Goal: Complete application form

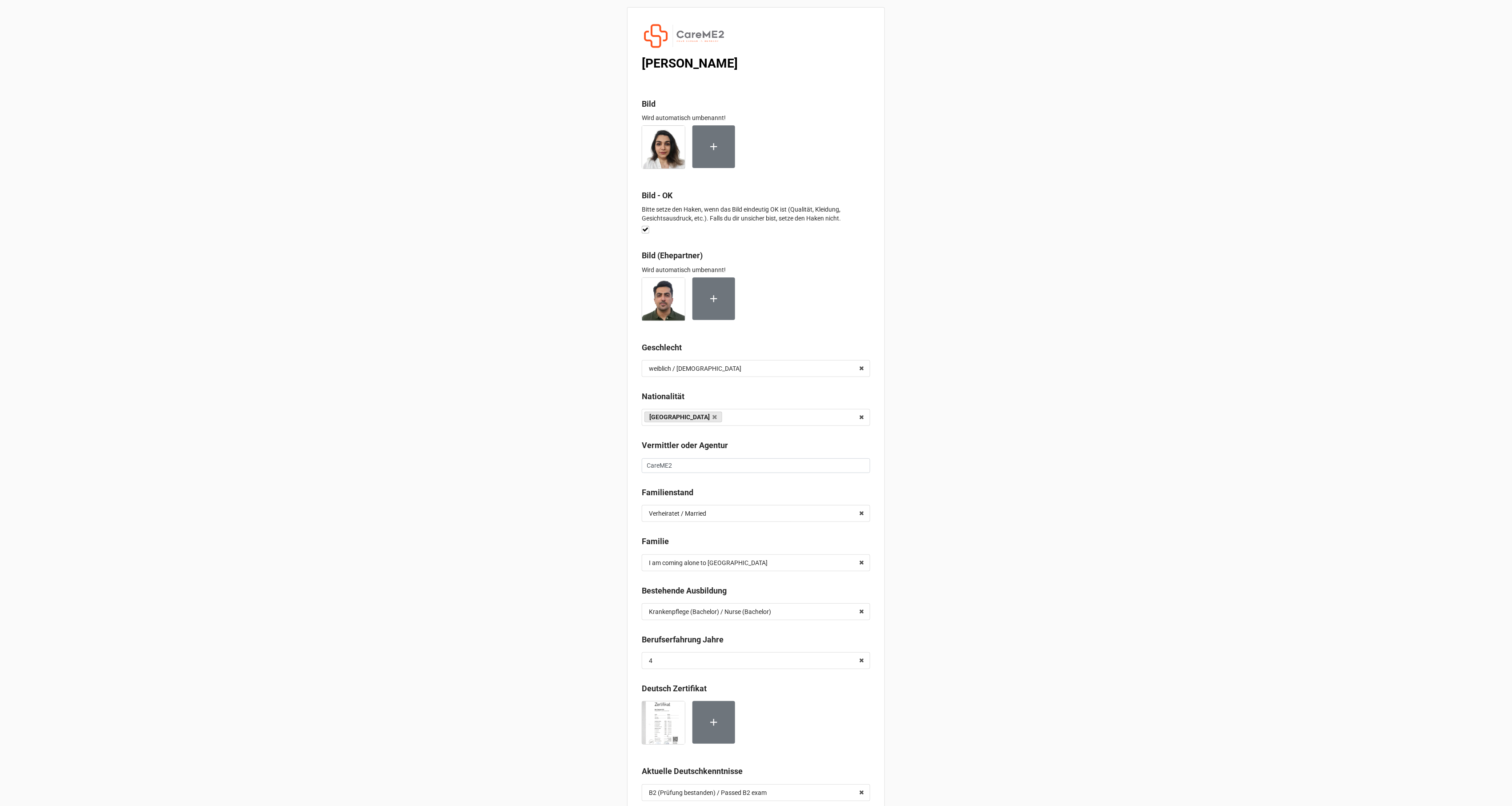
scroll to position [4100, 0]
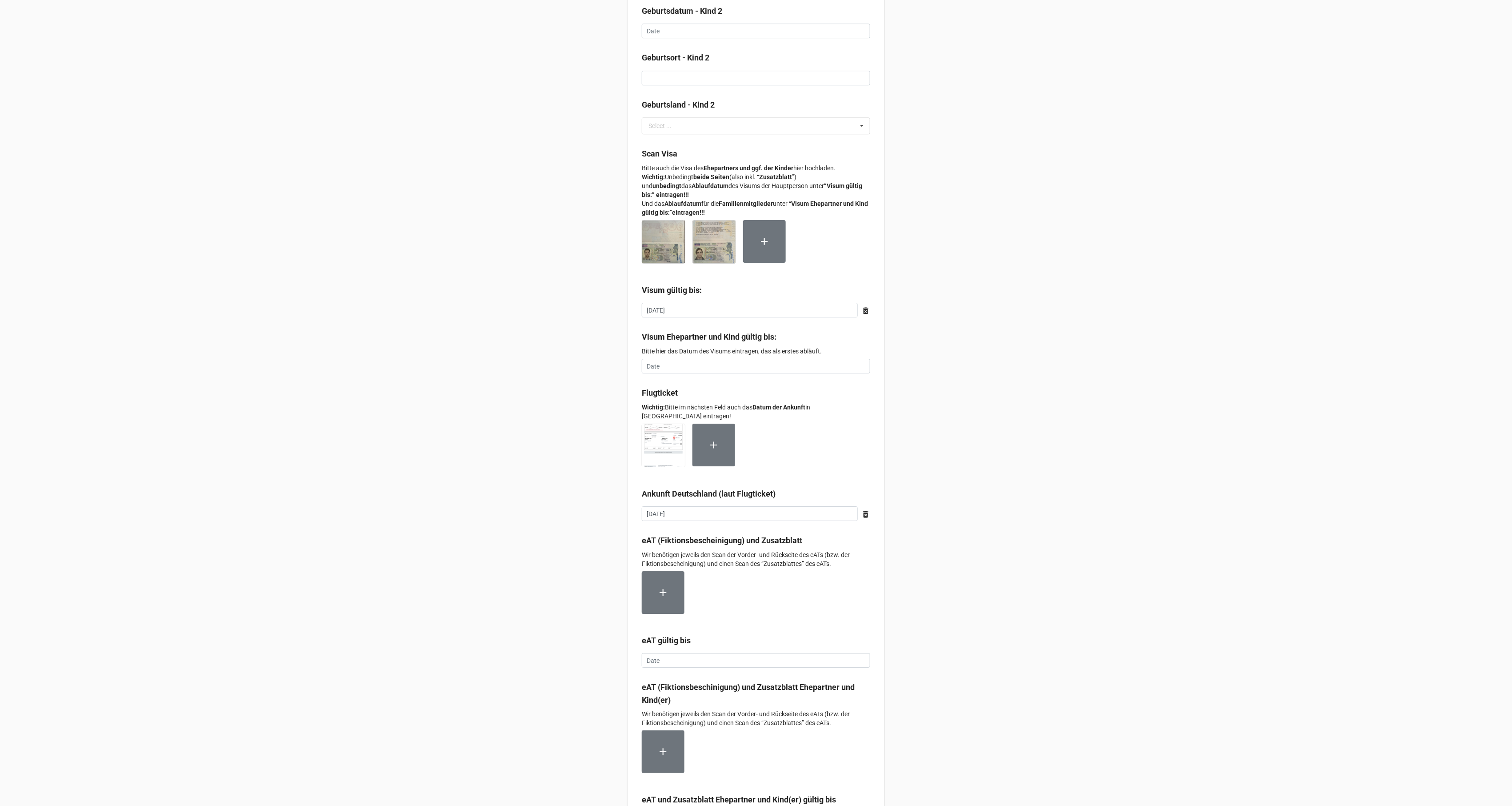
click at [652, 444] on img at bounding box center [663, 446] width 43 height 43
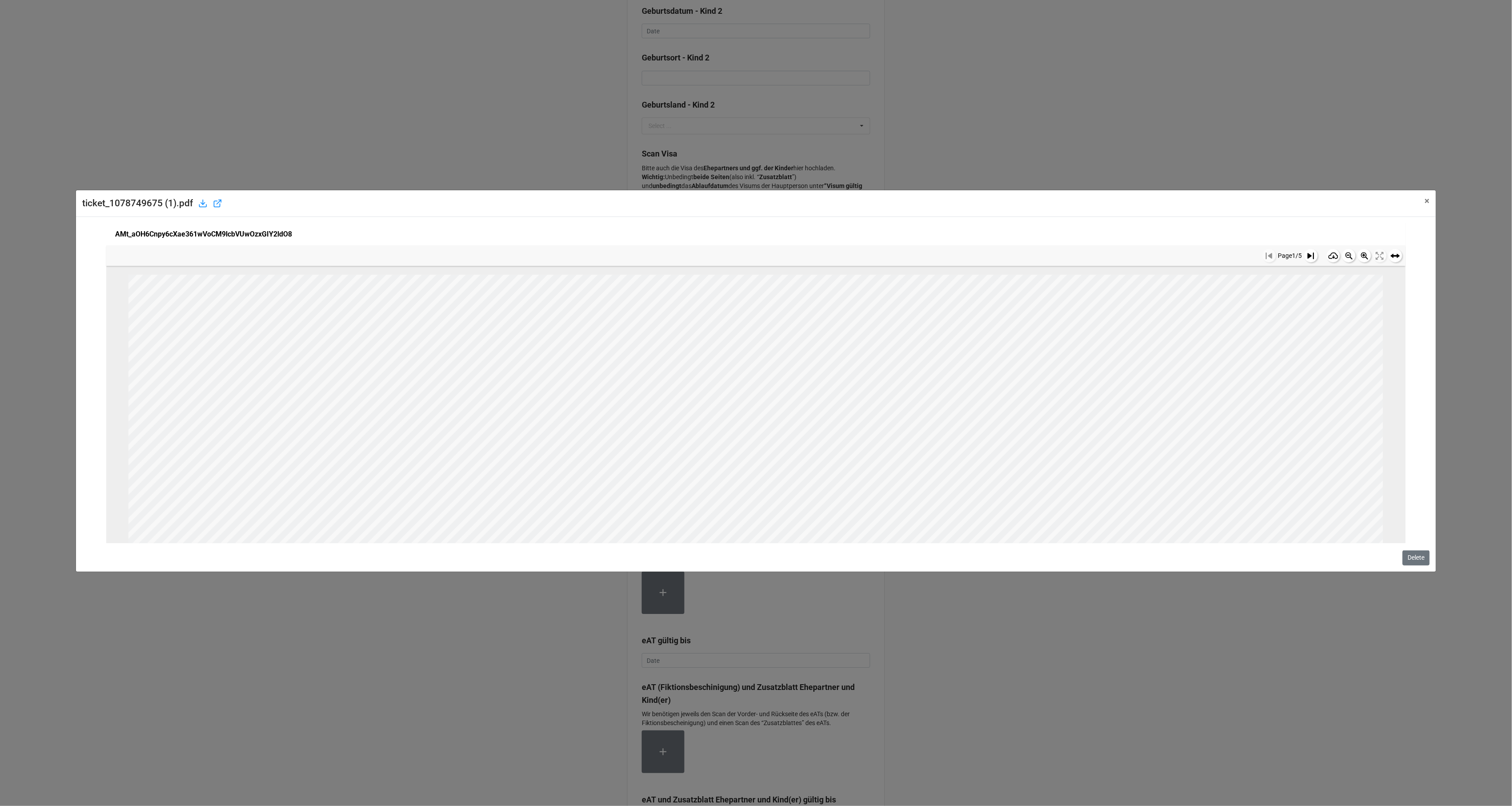
click at [1329, 253] on icon at bounding box center [1333, 255] width 10 height 10
click at [1266, 109] on div "ticket_1078749675 (1).pdf × Close AMt_aOH6Cnpy6cXae361wVoCM9lcbVUwOzxGIY2ldO8 P…" at bounding box center [756, 403] width 1512 height 806
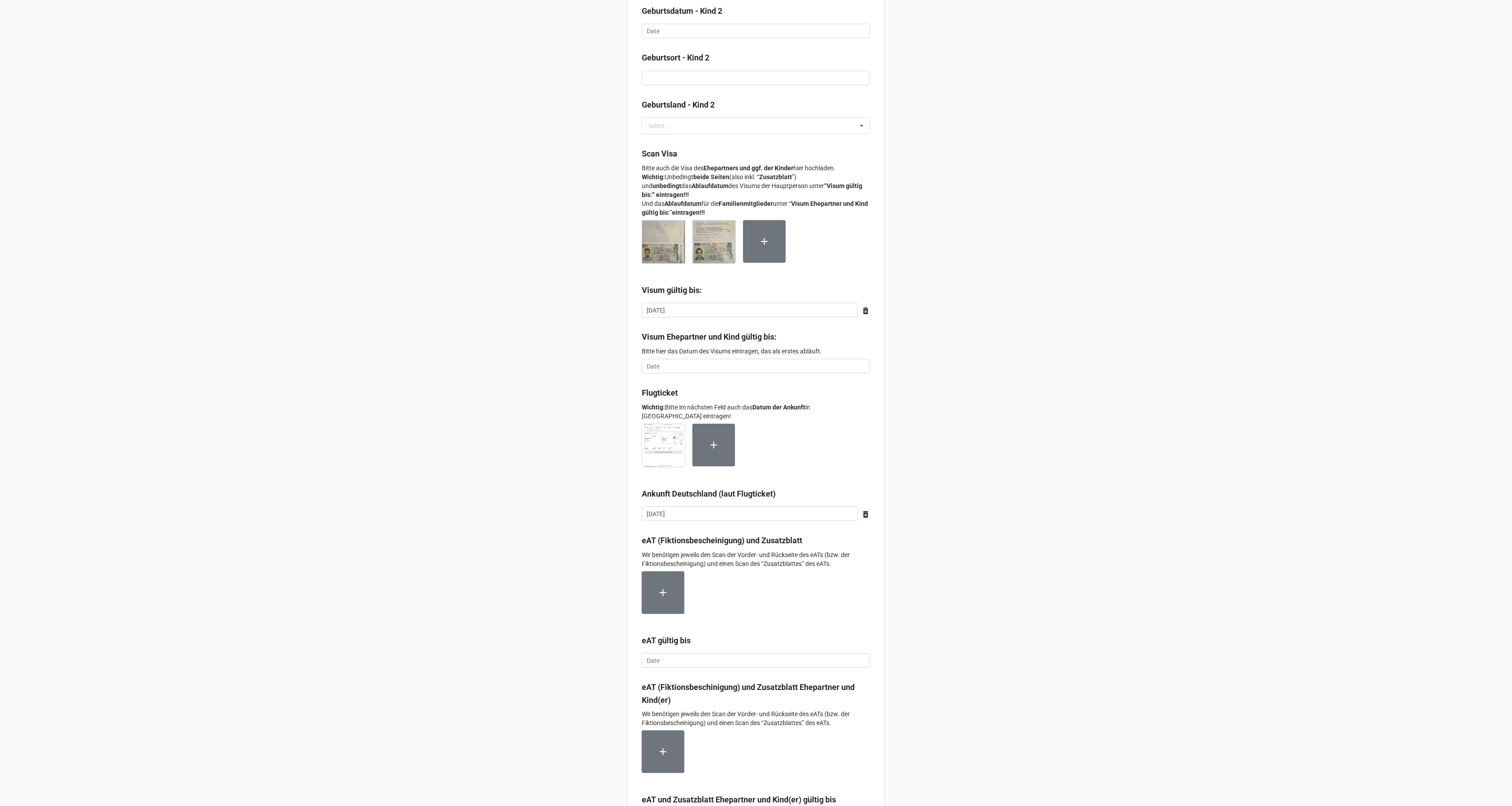
scroll to position [3394, 0]
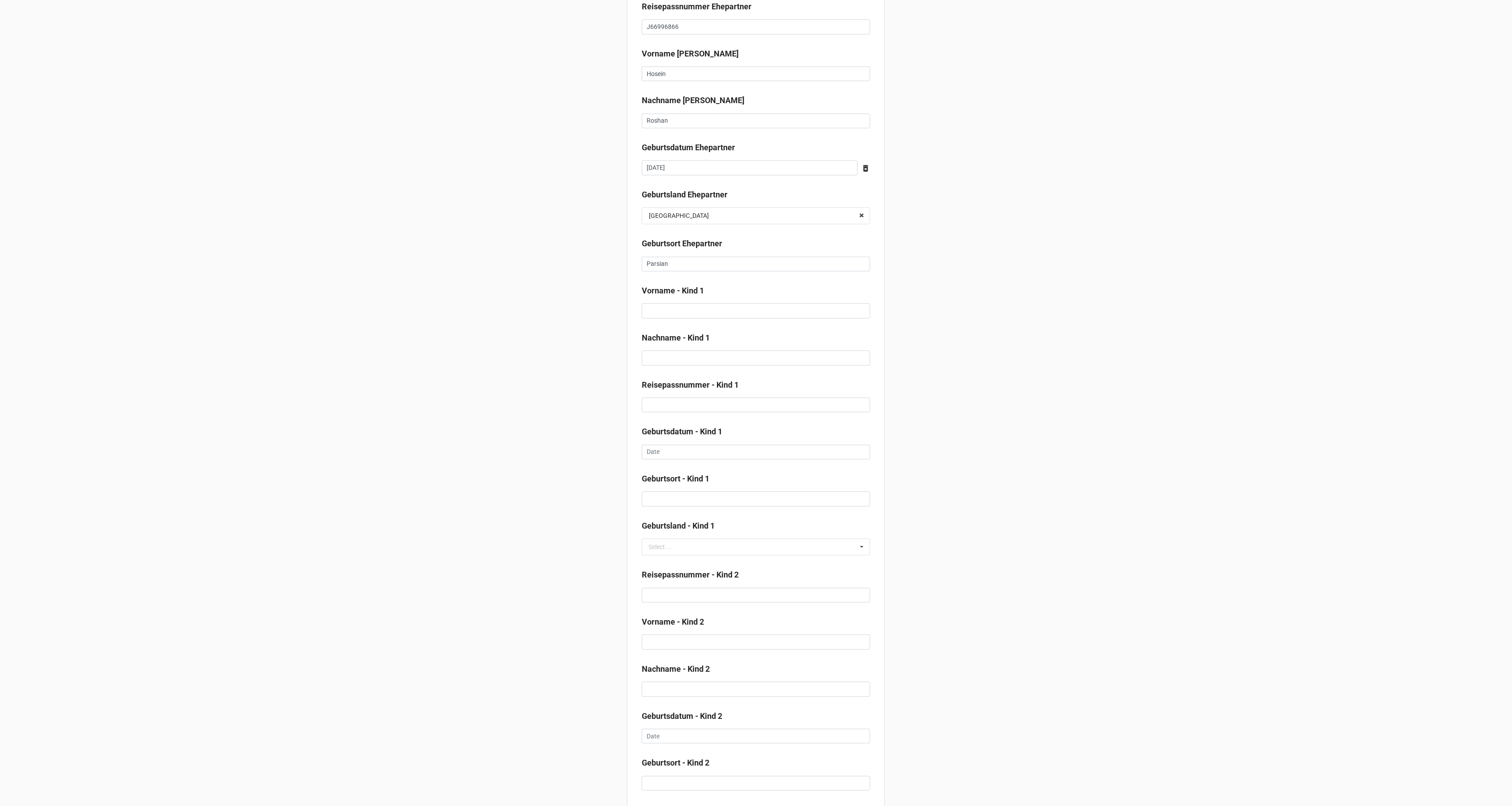
drag, startPoint x: 1314, startPoint y: 398, endPoint x: 1350, endPoint y: 398, distance: 36.0
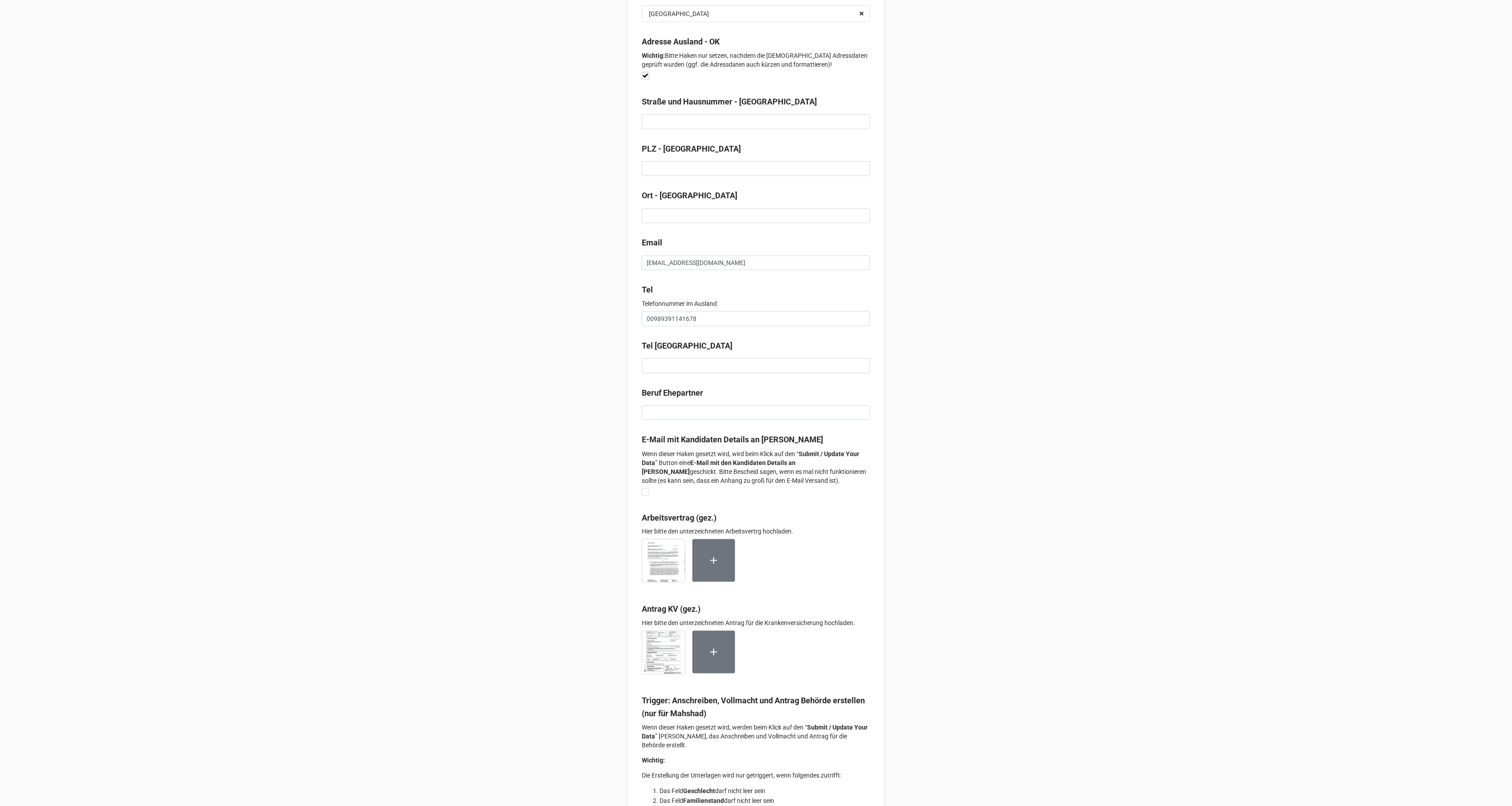
scroll to position [5083, 0]
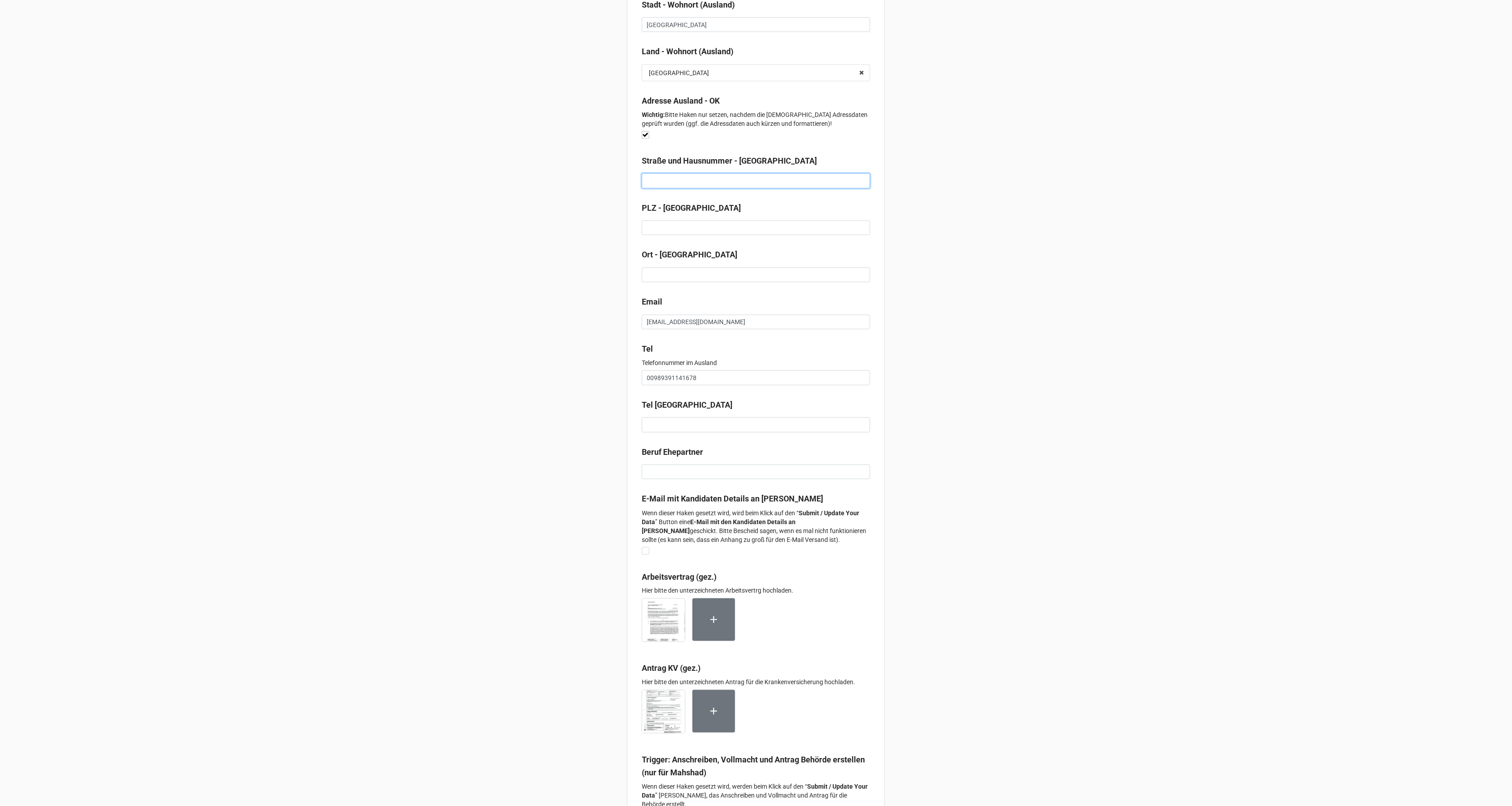
click at [705, 188] on input at bounding box center [756, 181] width 229 height 15
paste input "Marienstraße 72-90"
type input "Marienstraße 72-90"
click at [715, 232] on input at bounding box center [756, 228] width 229 height 15
paste input "30171"
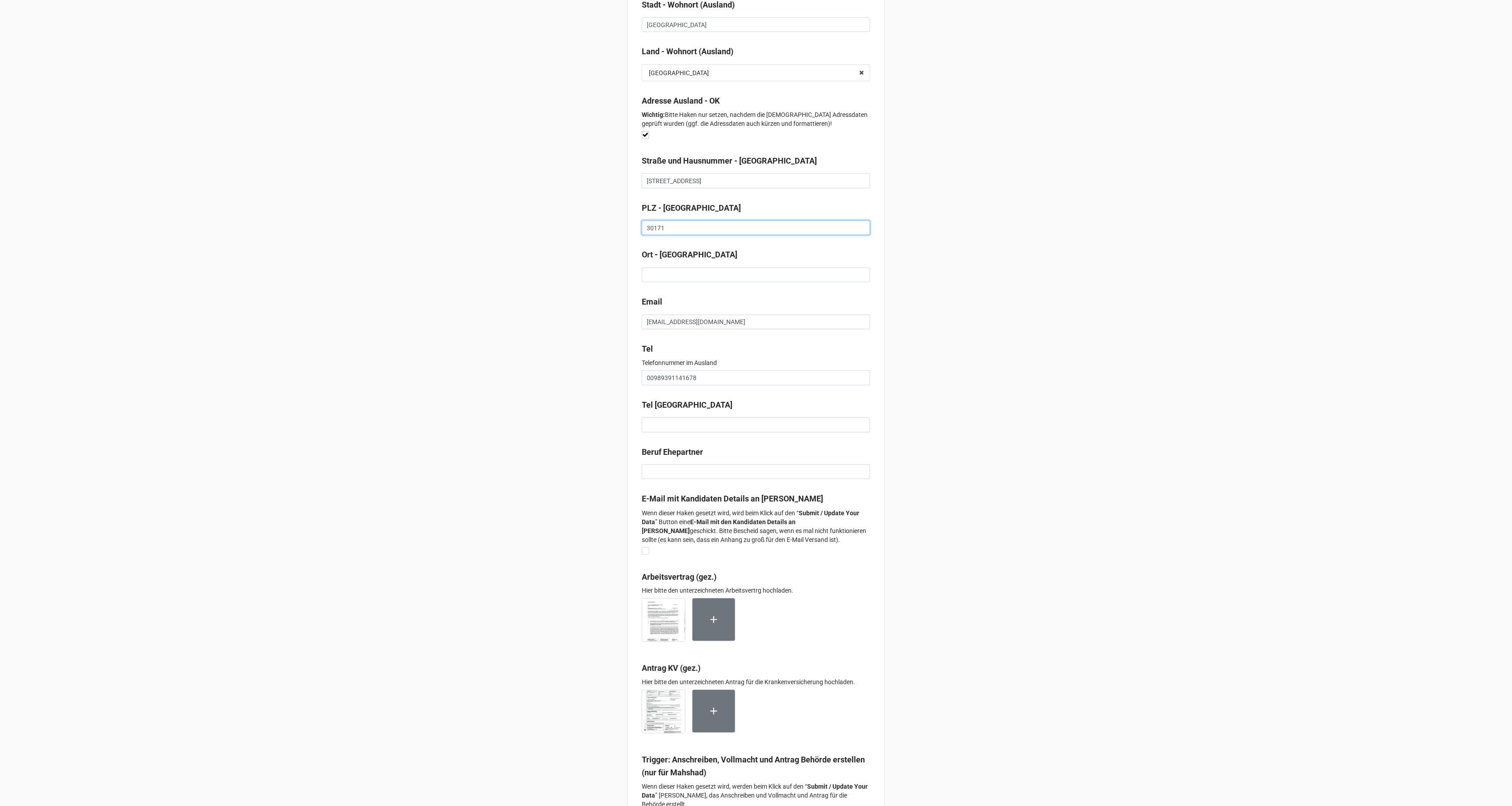
type input "30171"
drag, startPoint x: 665, startPoint y: 290, endPoint x: 680, endPoint y: 286, distance: 15.5
click at [665, 283] on input at bounding box center [756, 275] width 229 height 15
type input "Hannover"
click at [862, 311] on b "Email" at bounding box center [756, 303] width 229 height 16
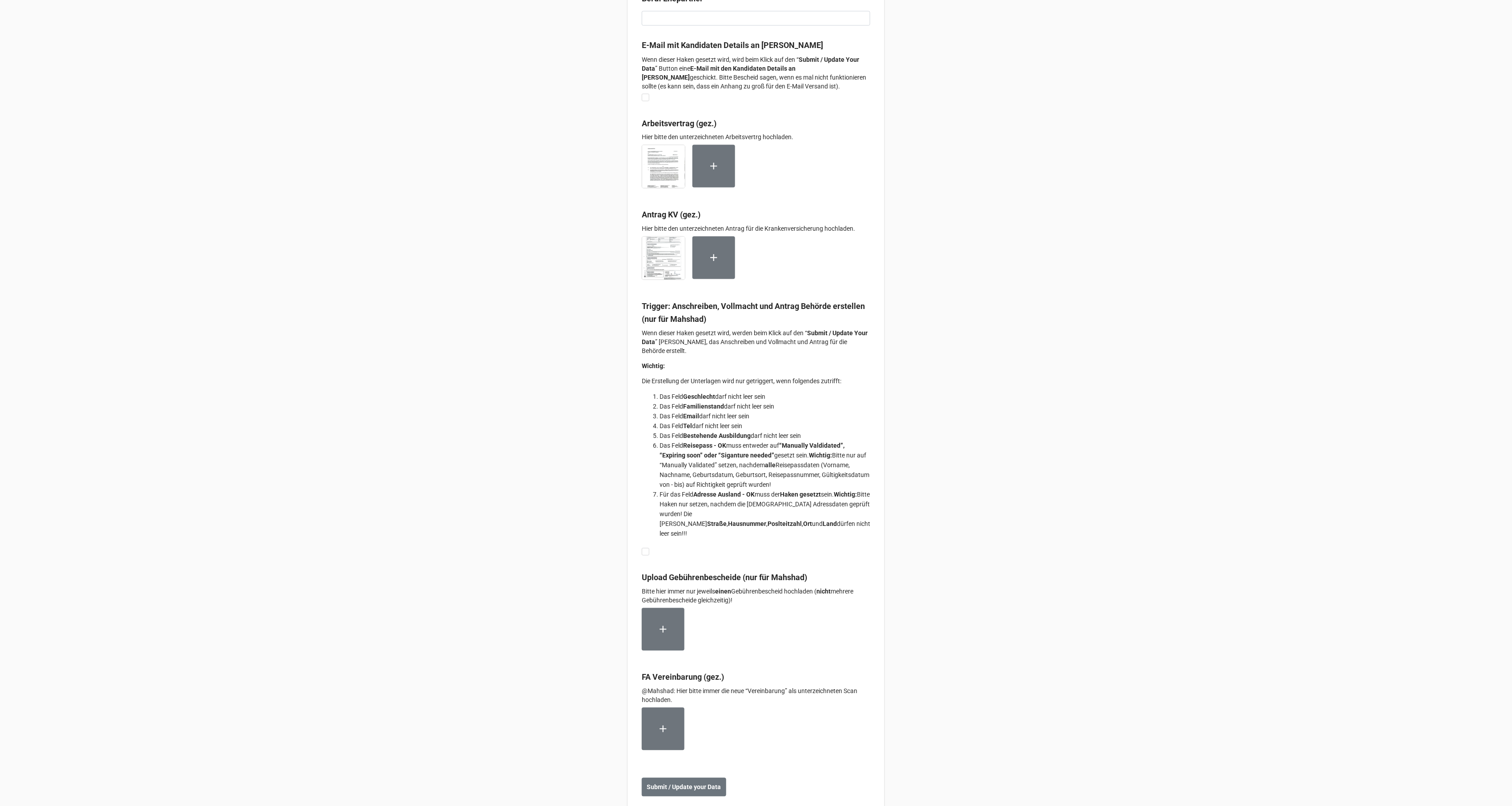
scroll to position [5557, 0]
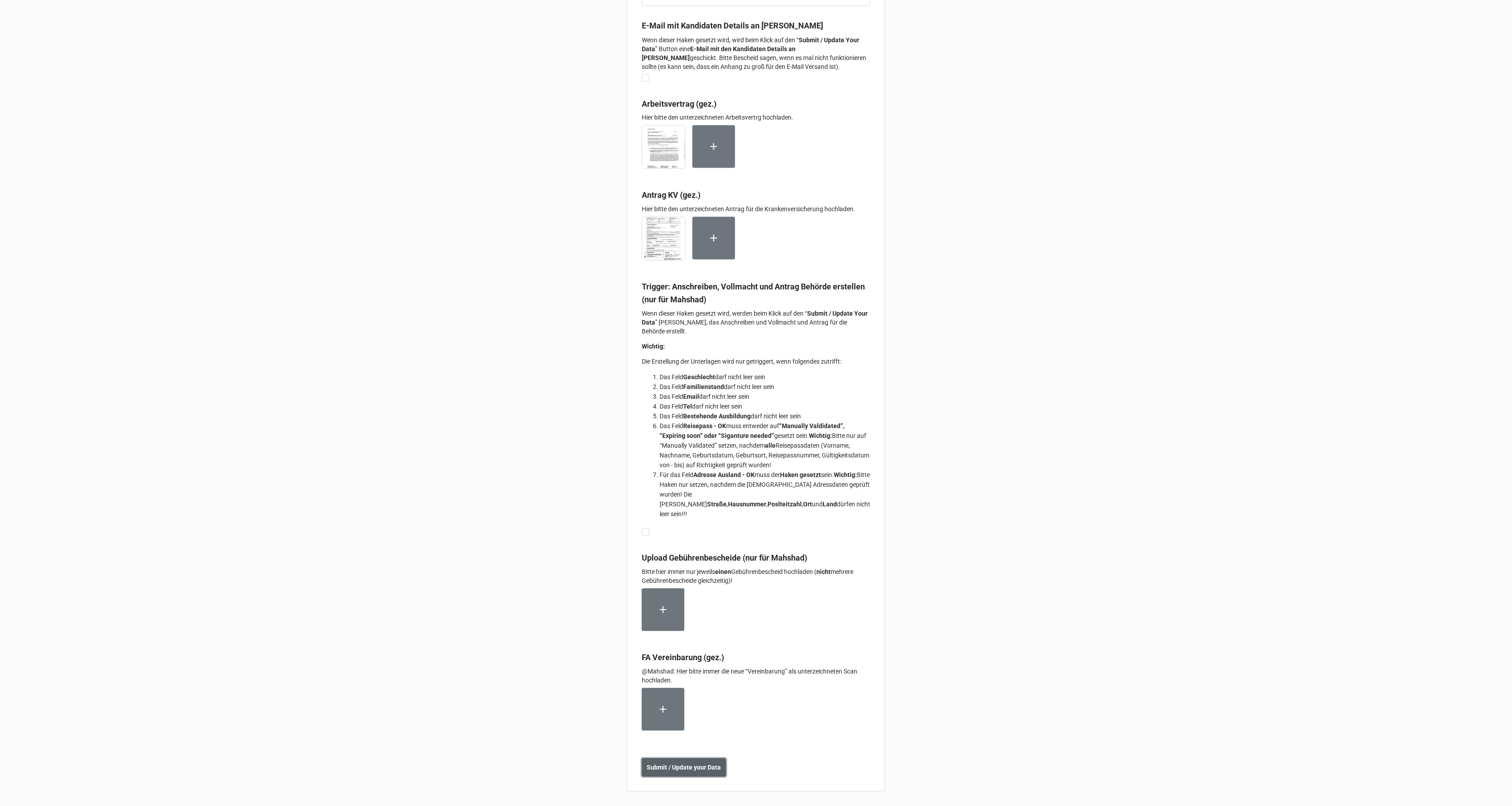
click at [698, 766] on b "Submit / Update your Data" at bounding box center [685, 768] width 74 height 10
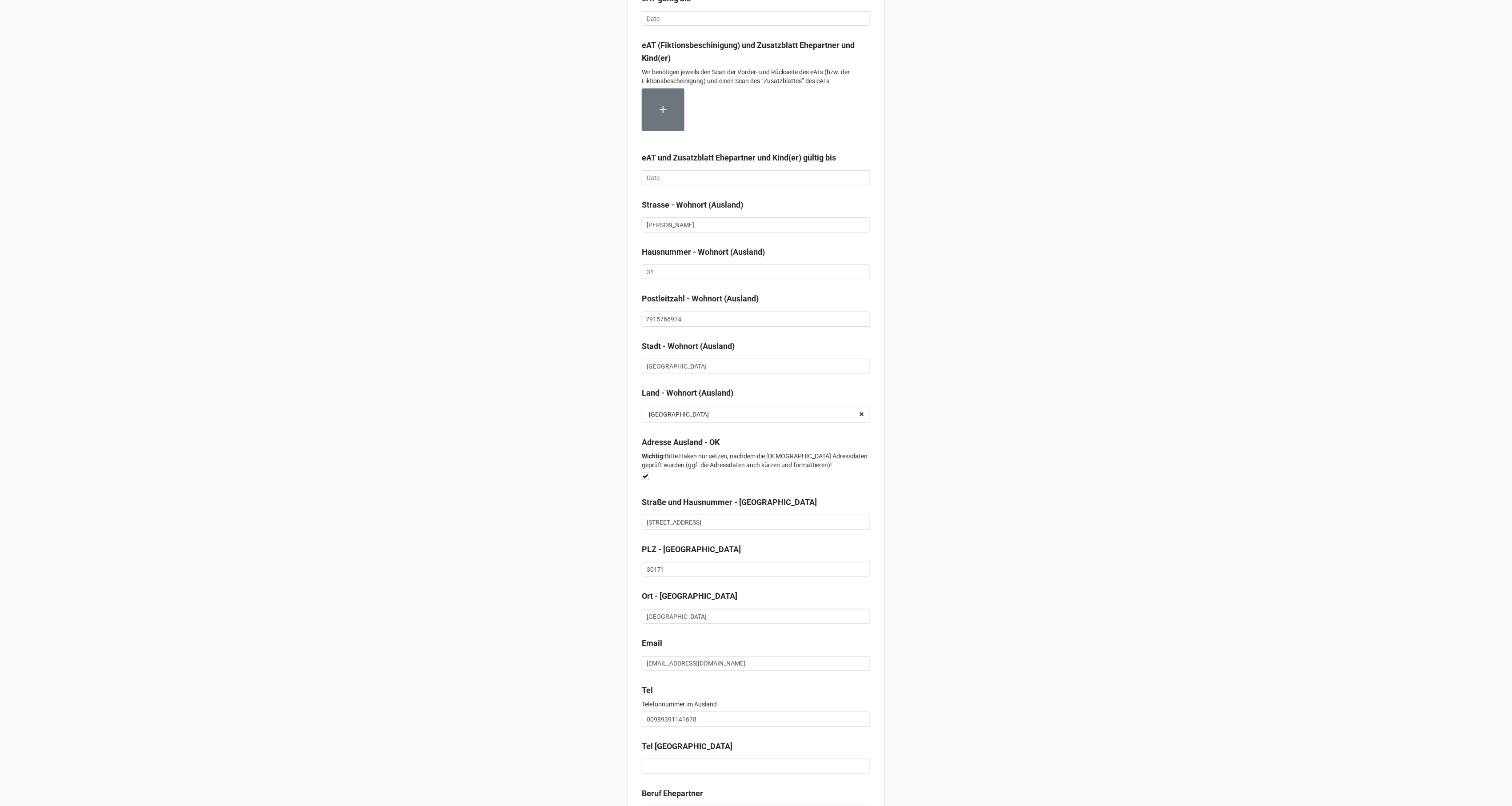
scroll to position [4811, 0]
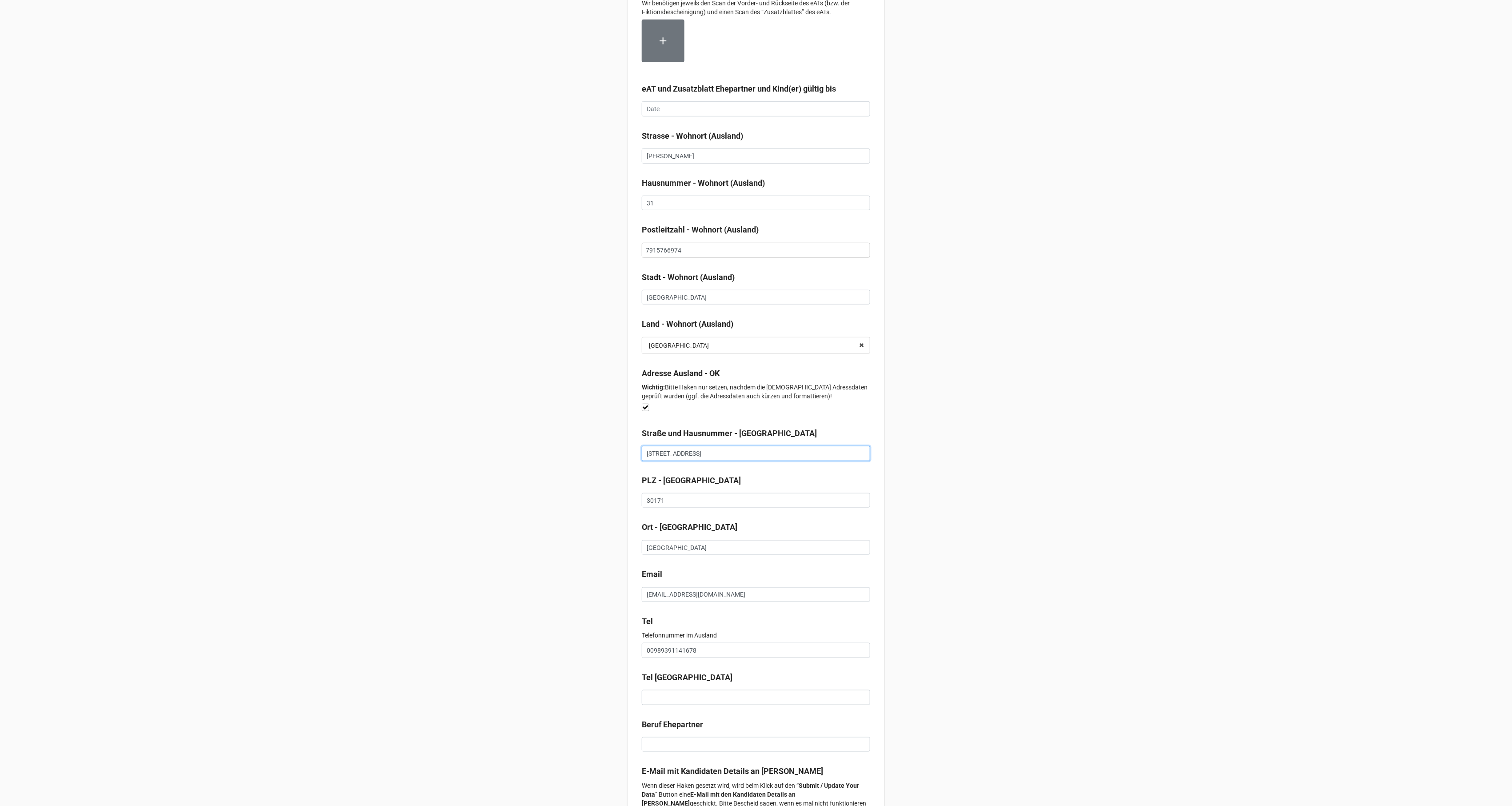
click at [768, 461] on input "[STREET_ADDRESS]" at bounding box center [756, 453] width 229 height 15
paste input "Apartment Nr. 2"
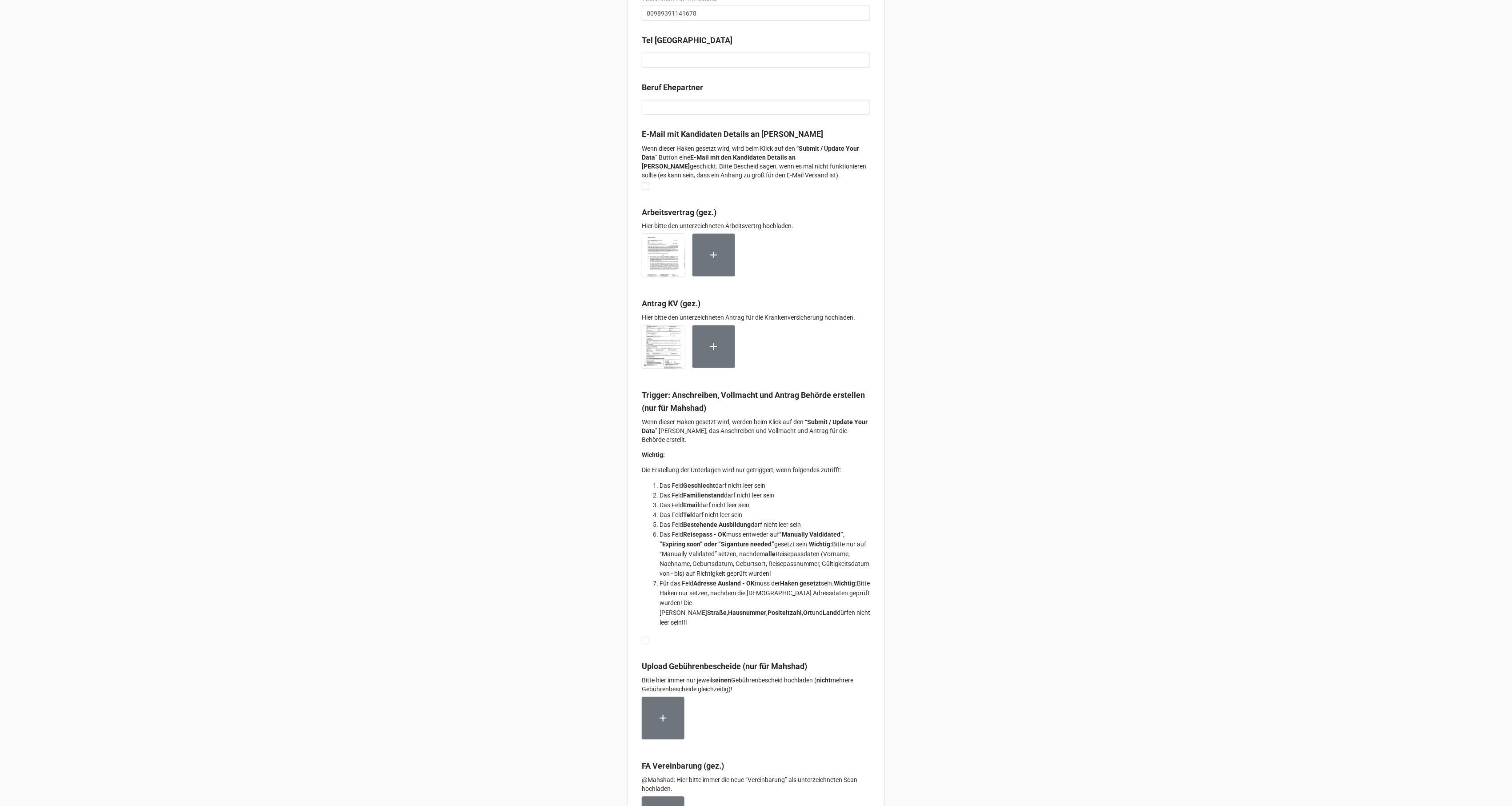
scroll to position [5557, 0]
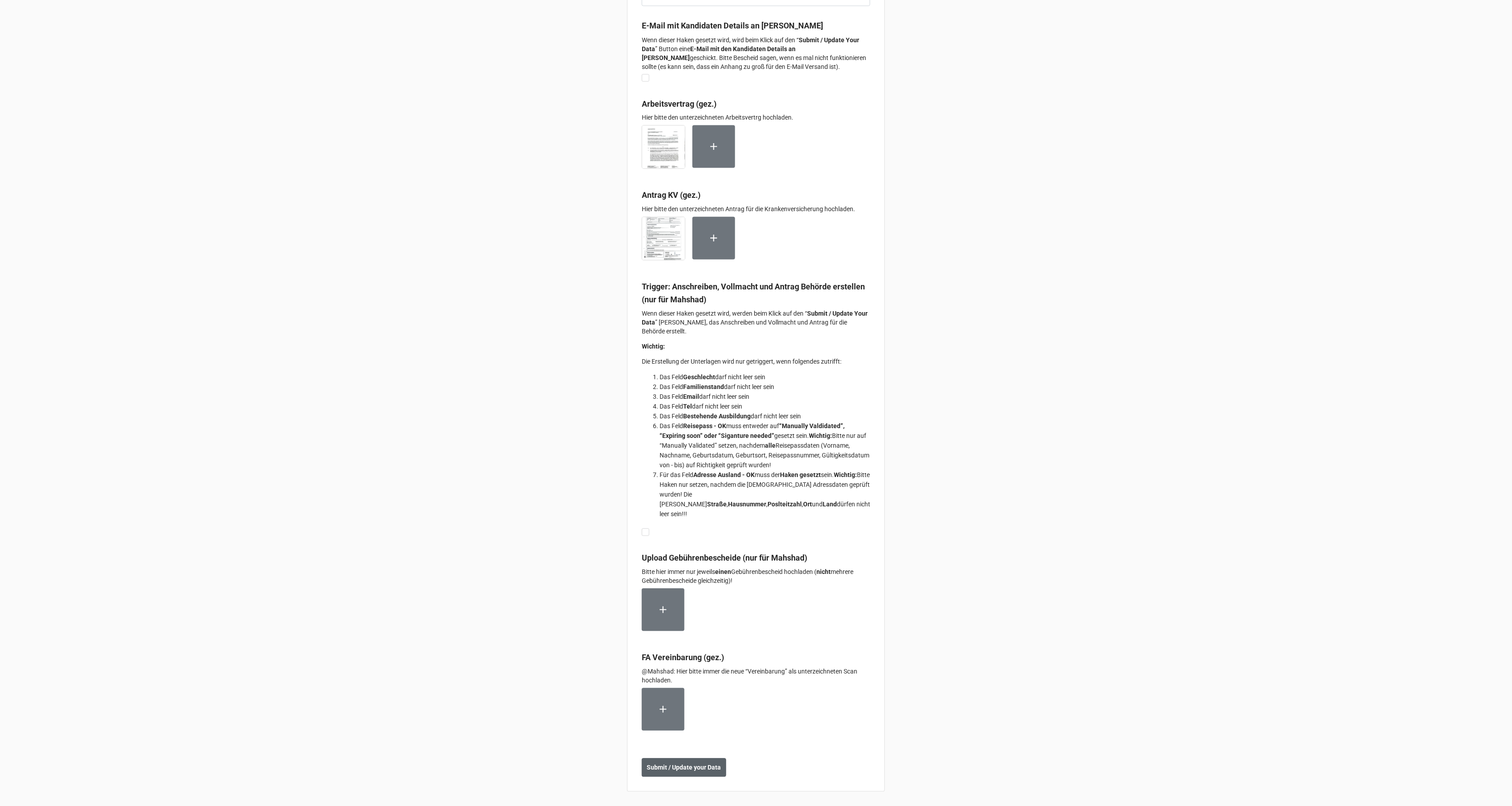
type input "Marienstraße 72-90 (Apartment Nr. 2)"
click at [688, 763] on b "Submit / Update your Data" at bounding box center [685, 768] width 74 height 10
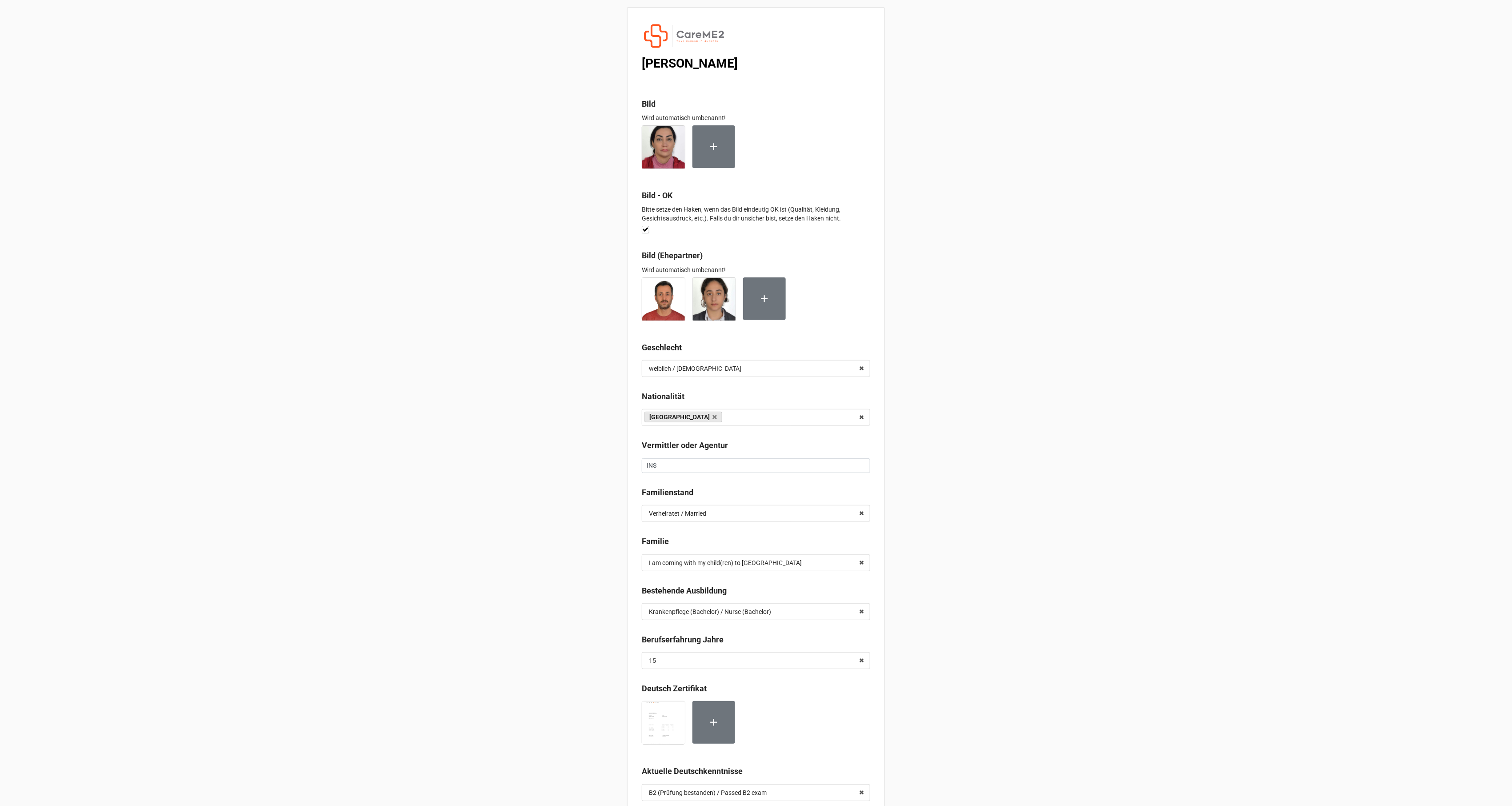
scroll to position [4147, 0]
